Goal: Task Accomplishment & Management: Manage account settings

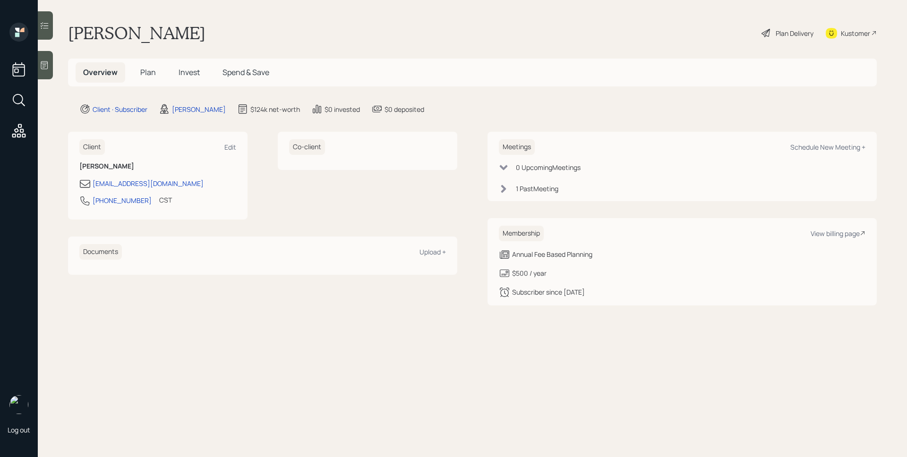
click at [148, 73] on span "Plan" at bounding box center [148, 72] width 16 height 10
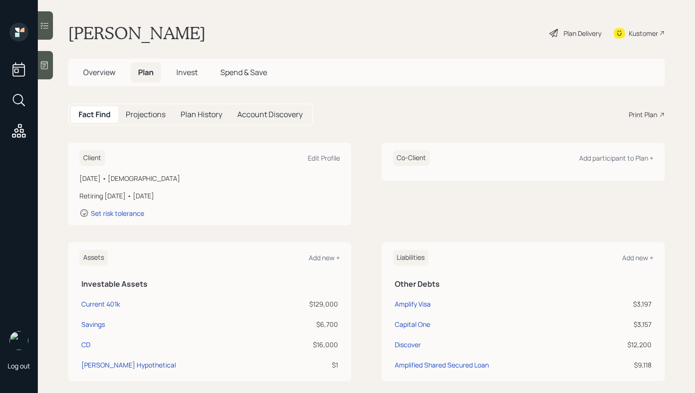
click at [571, 35] on div "Plan Delivery" at bounding box center [582, 33] width 38 height 10
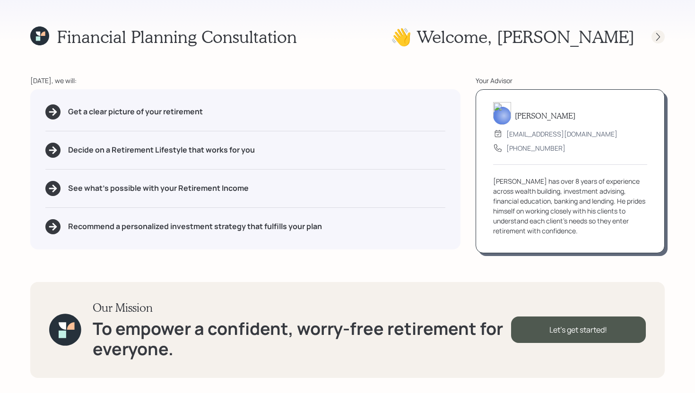
drag, startPoint x: 655, startPoint y: 25, endPoint x: 659, endPoint y: 33, distance: 8.7
click at [655, 25] on div "Financial Planning Consultation 👋 Welcome , [PERSON_NAME] [DATE], we will: Get …" at bounding box center [347, 196] width 695 height 393
click at [659, 37] on icon at bounding box center [657, 36] width 9 height 9
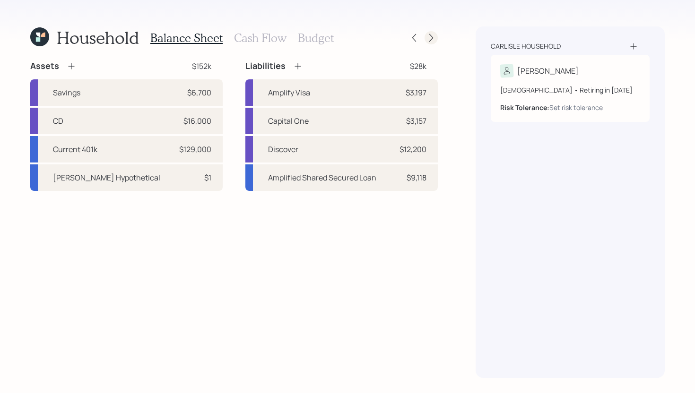
click at [430, 35] on icon at bounding box center [431, 38] width 4 height 8
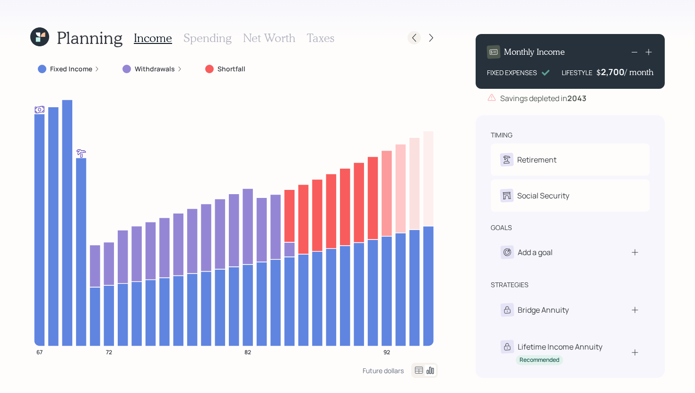
click at [416, 34] on icon at bounding box center [413, 37] width 9 height 9
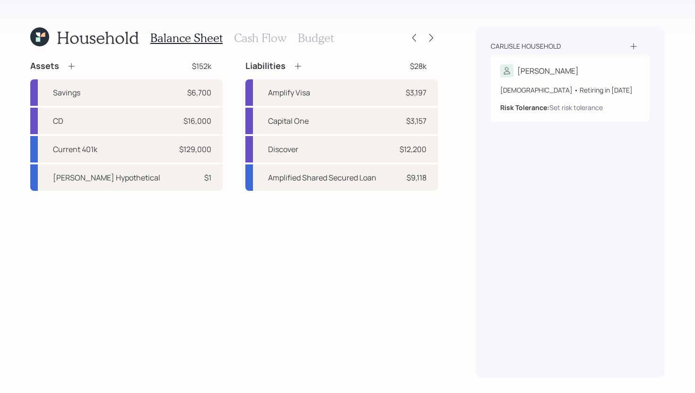
click at [318, 36] on h3 "Budget" at bounding box center [316, 38] width 36 height 14
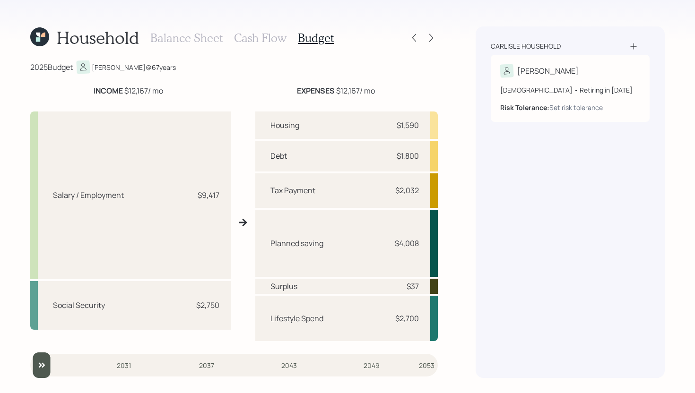
click at [186, 34] on h3 "Balance Sheet" at bounding box center [186, 38] width 72 height 14
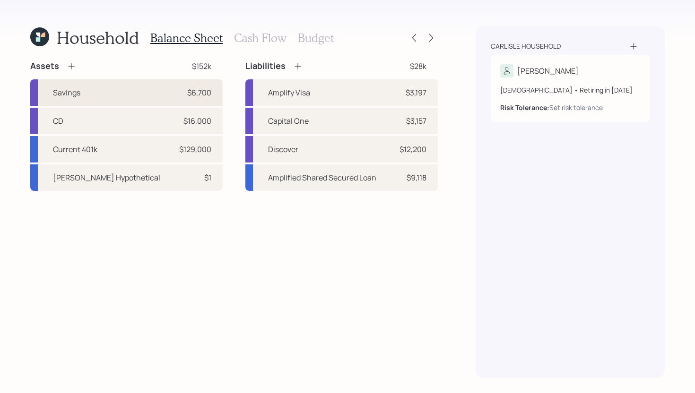
click at [198, 91] on div "$6,700" at bounding box center [199, 92] width 24 height 11
select select "cash"
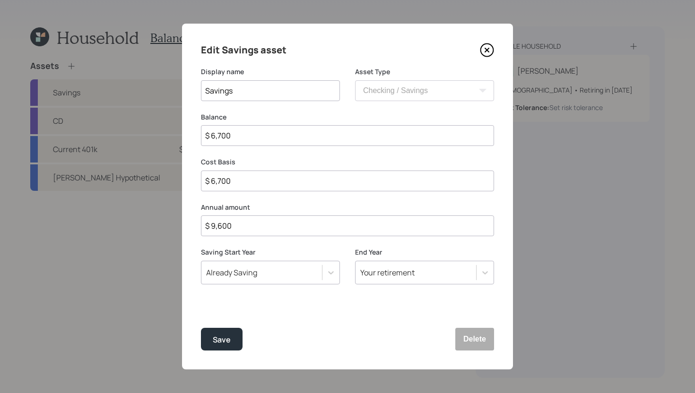
click at [490, 52] on icon at bounding box center [487, 50] width 14 height 14
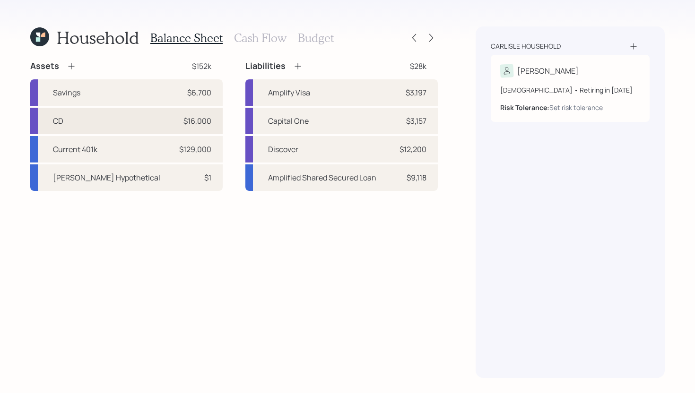
click at [132, 119] on div "CD $16,000" at bounding box center [126, 121] width 192 height 26
select select "emergency_fund"
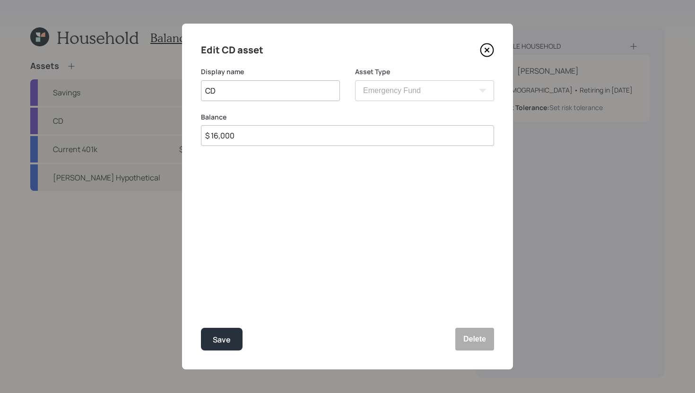
click at [488, 49] on icon at bounding box center [487, 50] width 4 height 4
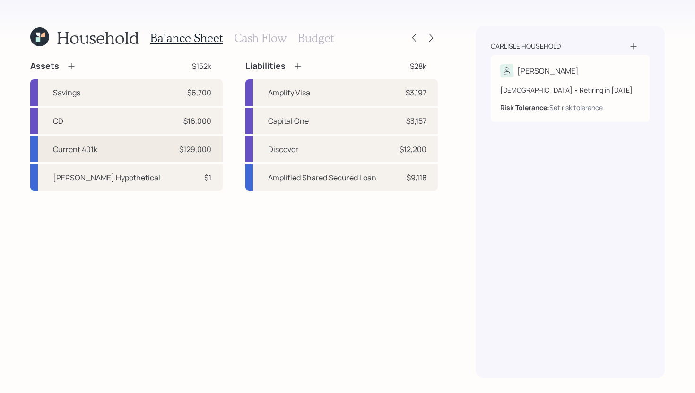
click at [135, 146] on div "Current 401k $129,000" at bounding box center [126, 149] width 192 height 26
select select "company_sponsored"
select select "balanced"
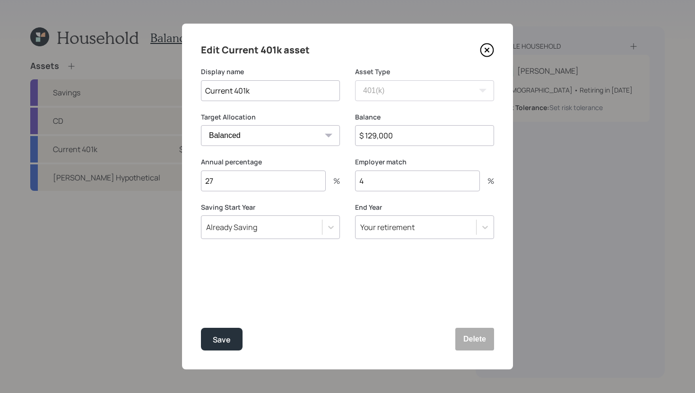
click at [485, 50] on icon at bounding box center [487, 50] width 14 height 14
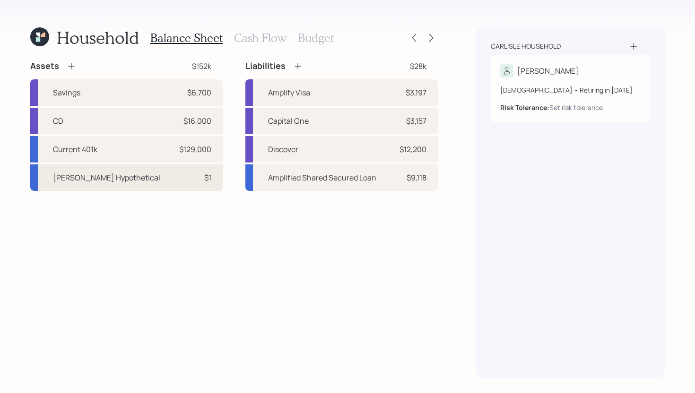
click at [211, 177] on div "$1" at bounding box center [207, 177] width 7 height 11
select select "roth_ira"
select select "balanced"
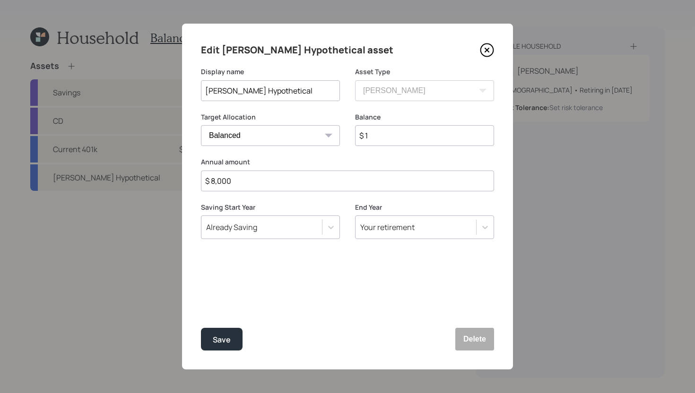
click at [486, 46] on icon at bounding box center [487, 50] width 14 height 14
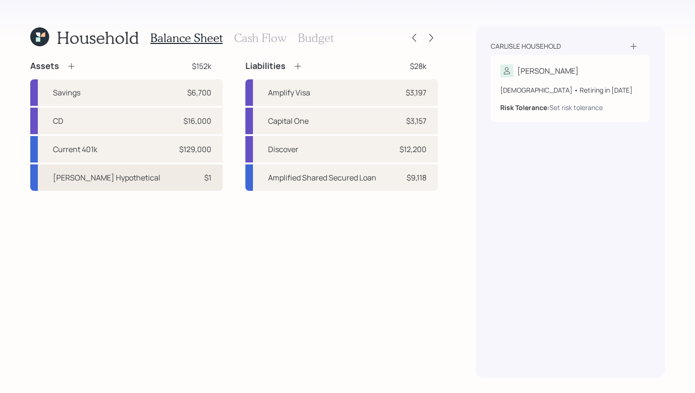
click at [163, 187] on div "[PERSON_NAME] Hypothetical $1" at bounding box center [126, 177] width 192 height 26
select select "roth_ira"
select select "balanced"
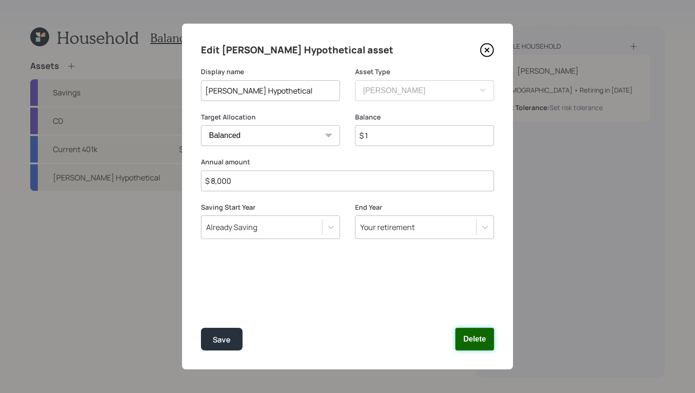
click at [470, 335] on button "Delete" at bounding box center [474, 339] width 39 height 23
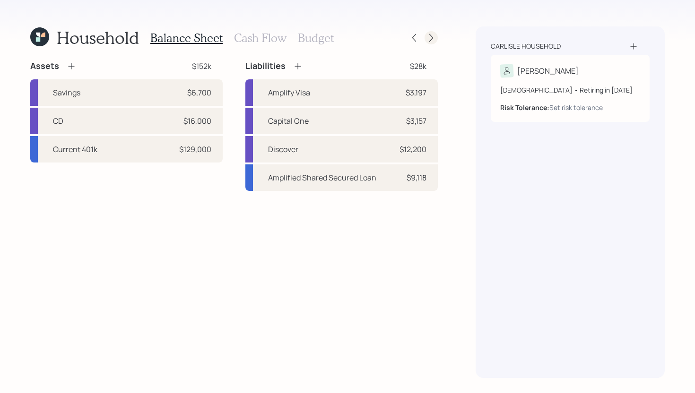
click at [436, 39] on div at bounding box center [430, 37] width 13 height 13
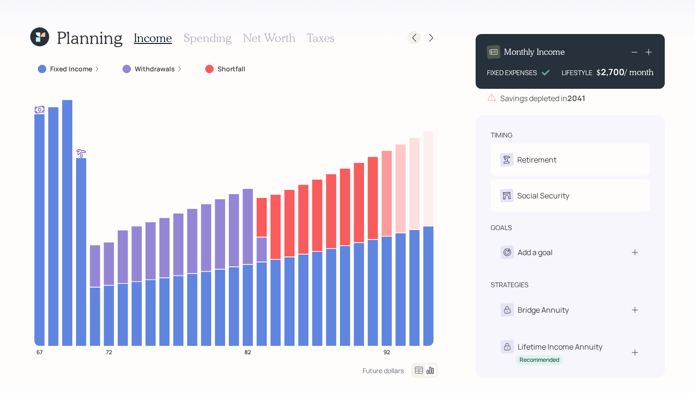
click at [410, 42] on icon at bounding box center [413, 37] width 9 height 9
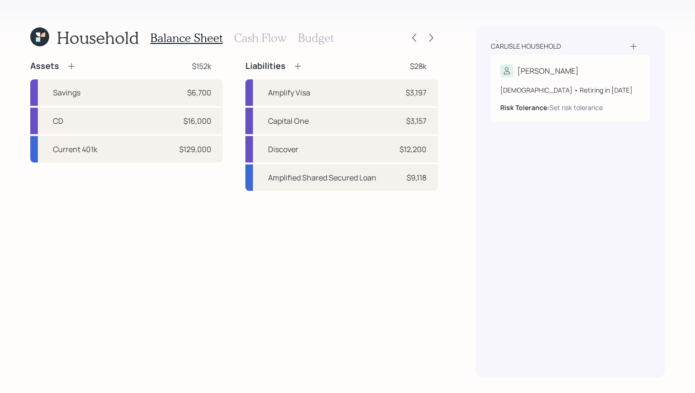
click at [254, 39] on h3 "Cash Flow" at bounding box center [260, 38] width 52 height 14
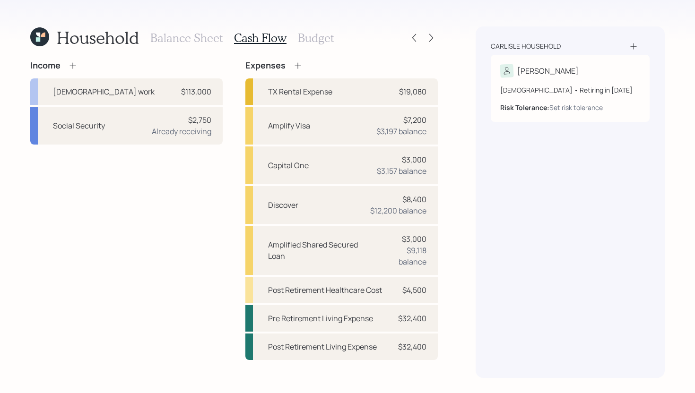
click at [321, 49] on div "Balance Sheet Cash Flow Budget" at bounding box center [241, 37] width 183 height 23
click at [323, 30] on div "Balance Sheet Cash Flow Budget" at bounding box center [241, 37] width 183 height 23
click at [324, 37] on h3 "Budget" at bounding box center [316, 38] width 36 height 14
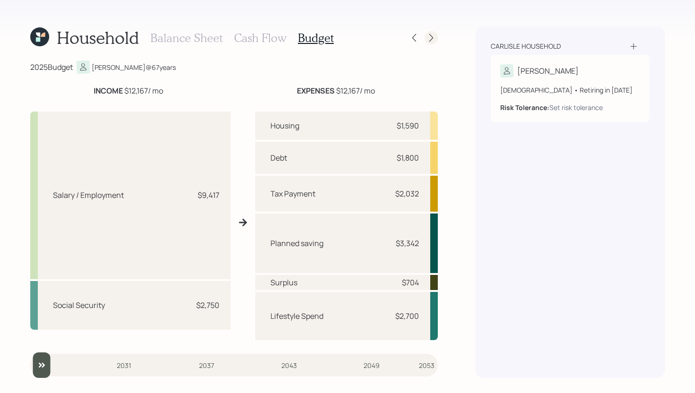
click at [435, 36] on div at bounding box center [430, 37] width 13 height 13
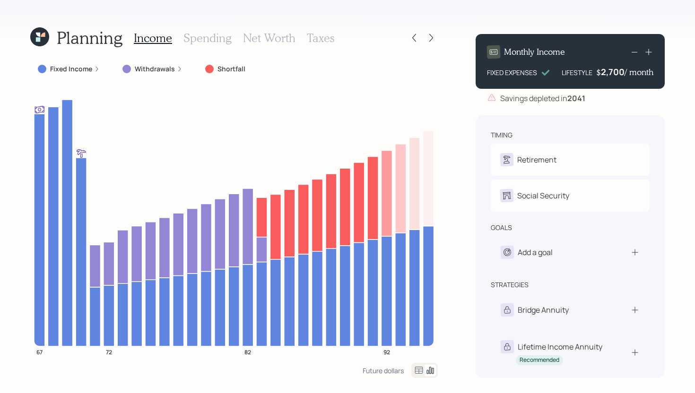
click at [83, 67] on label "Fixed Income" at bounding box center [71, 68] width 42 height 9
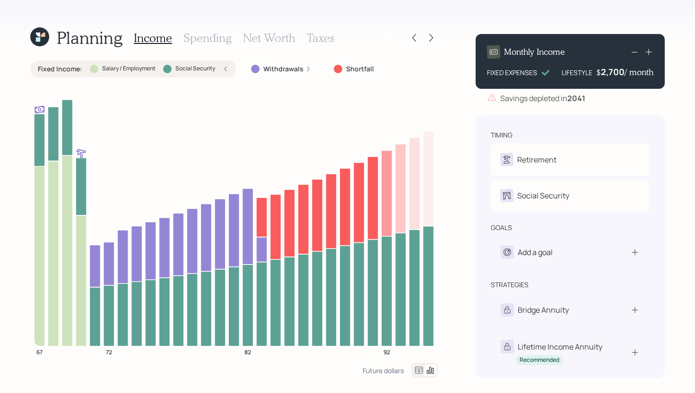
click at [219, 40] on h3 "Spending" at bounding box center [207, 38] width 48 height 14
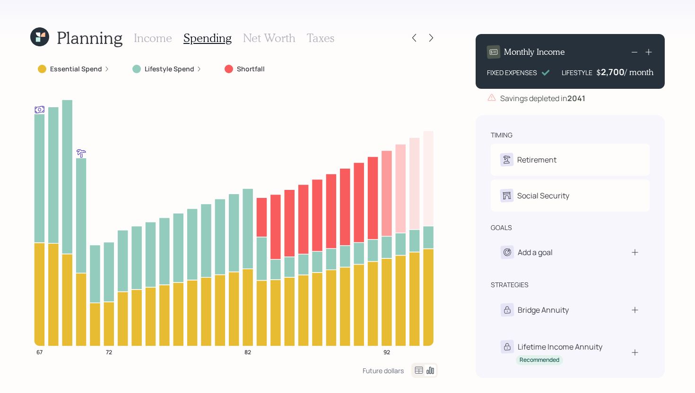
click at [169, 66] on label "Lifestyle Spend" at bounding box center [170, 68] width 50 height 9
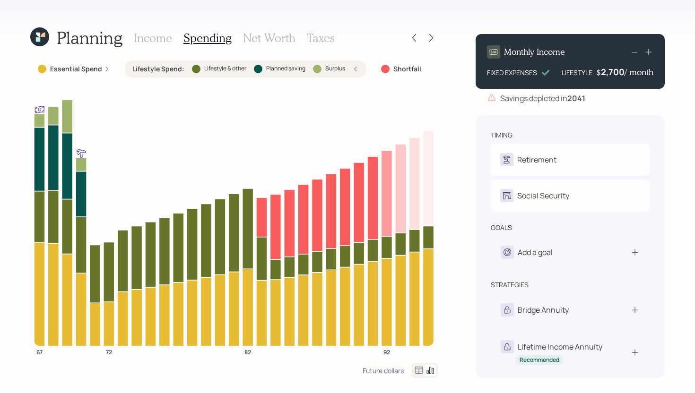
click at [284, 37] on h3 "Net Worth" at bounding box center [269, 38] width 52 height 14
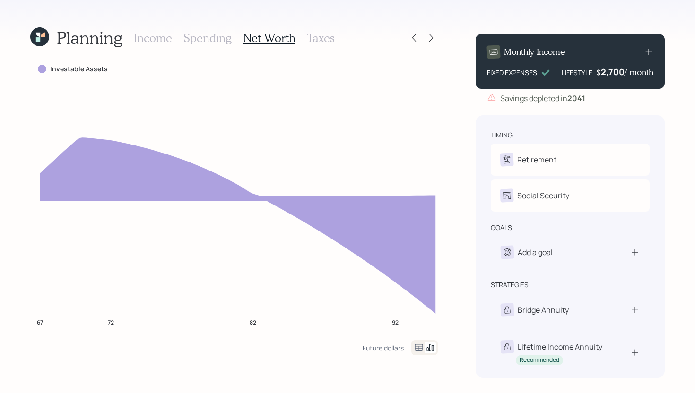
click at [318, 40] on h3 "Taxes" at bounding box center [320, 38] width 27 height 14
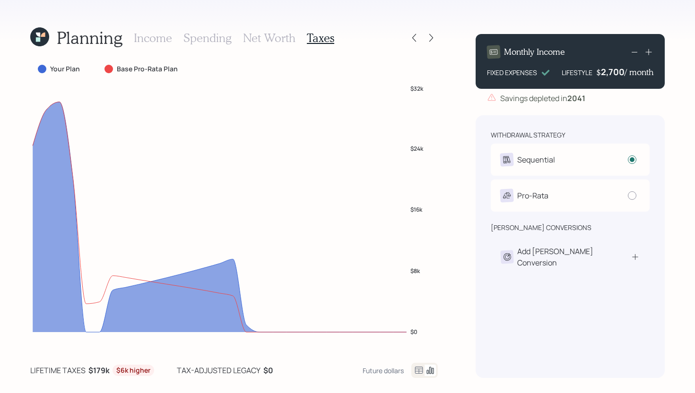
click at [133, 40] on div "Planning Income Spending Net Worth Taxes" at bounding box center [182, 37] width 304 height 23
click at [151, 37] on h3 "Income" at bounding box center [153, 38] width 38 height 14
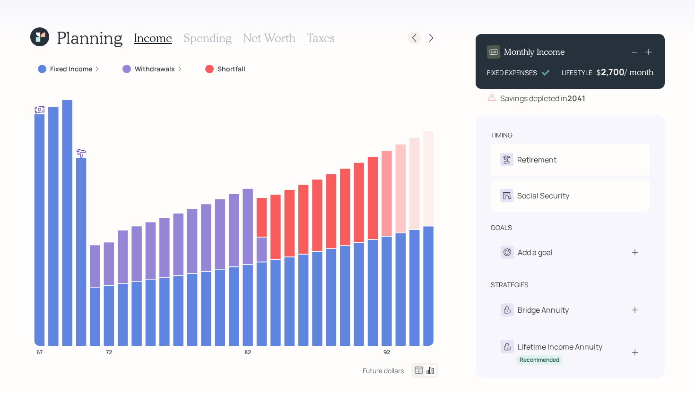
click at [410, 40] on icon at bounding box center [413, 37] width 9 height 9
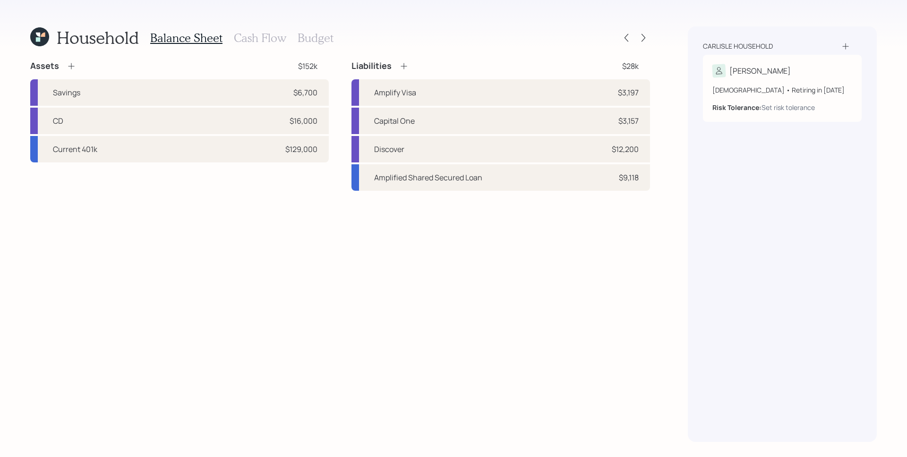
click at [257, 39] on h3 "Cash Flow" at bounding box center [260, 38] width 52 height 14
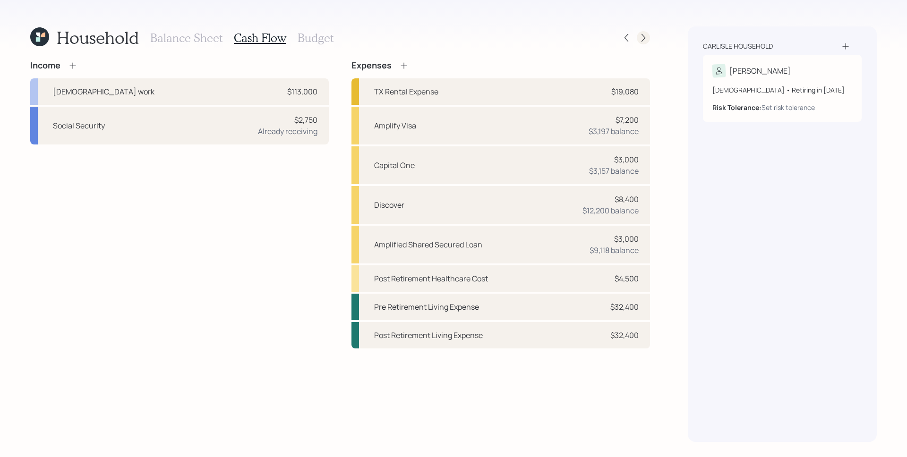
click at [647, 36] on icon at bounding box center [643, 37] width 9 height 9
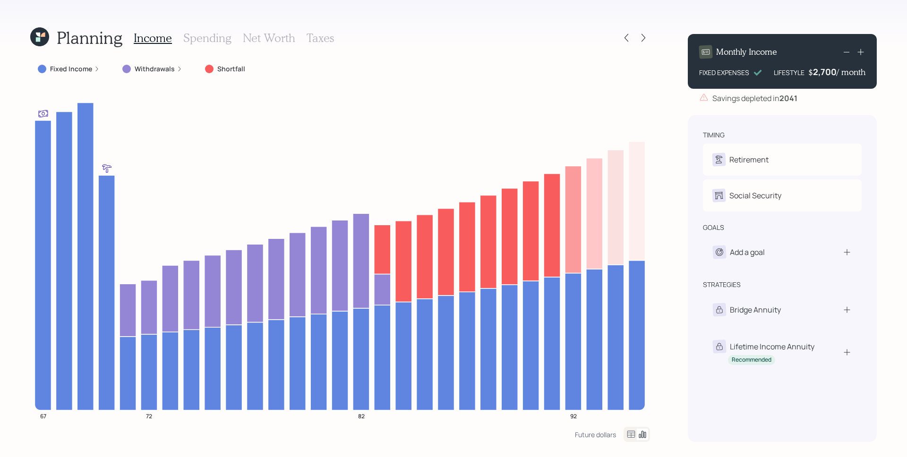
click at [694, 70] on div "2,700" at bounding box center [825, 71] width 24 height 11
click at [694, 70] on div "2700" at bounding box center [825, 71] width 24 height 11
click at [694, 71] on div "2700" at bounding box center [825, 71] width 24 height 11
click at [694, 73] on div "2700" at bounding box center [825, 71] width 24 height 11
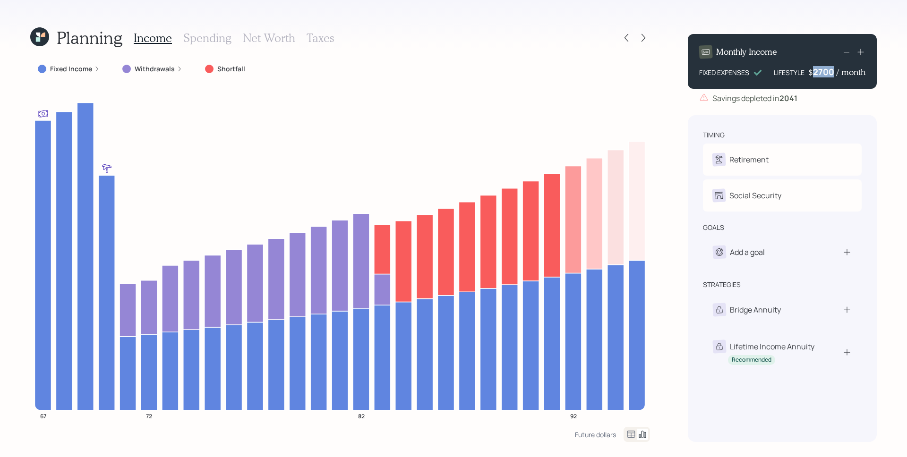
click at [694, 73] on div "2700" at bounding box center [825, 71] width 24 height 11
click at [694, 90] on div "Monthly Income FIXED EXPENSES LIFESTYLE $ 1155 / month Savings depleted in 2041" at bounding box center [782, 69] width 189 height 70
click at [694, 95] on div "Savings depleted in 2041" at bounding box center [782, 98] width 189 height 11
